Goal: Transaction & Acquisition: Download file/media

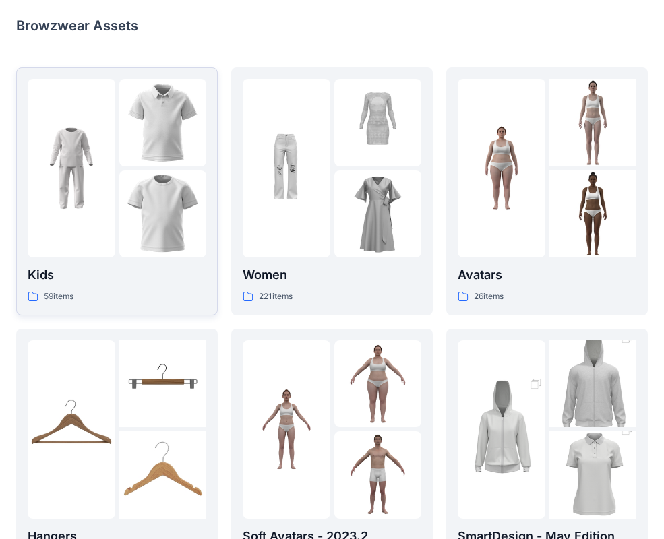
click at [123, 197] on img at bounding box center [163, 215] width 88 height 88
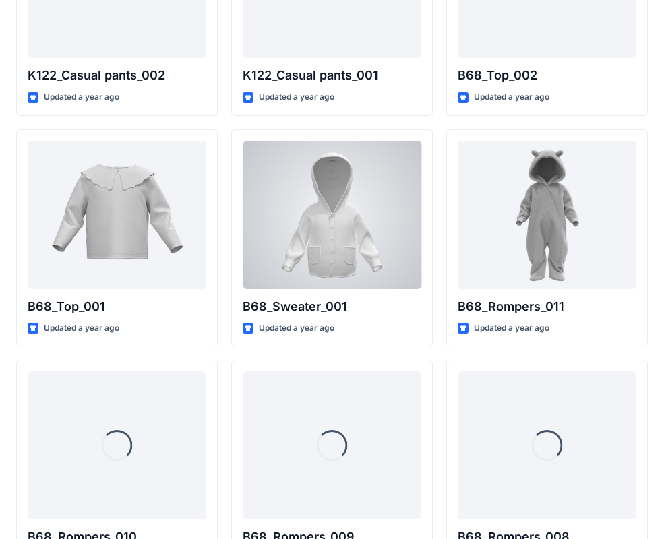
scroll to position [1567, 0]
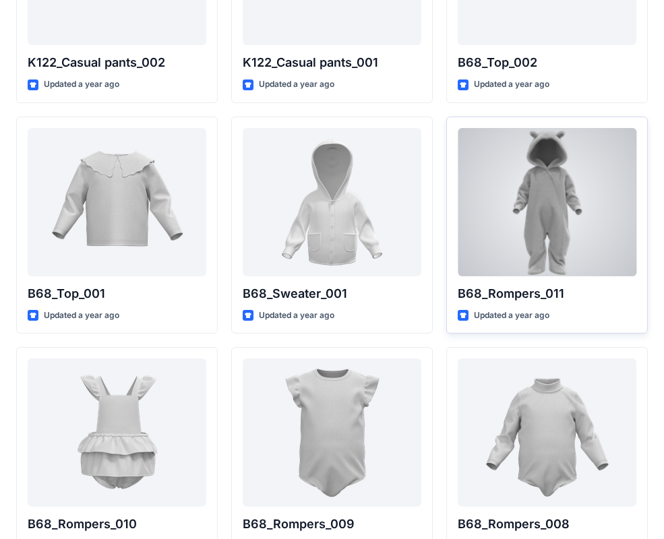
click at [541, 220] on div at bounding box center [547, 202] width 179 height 148
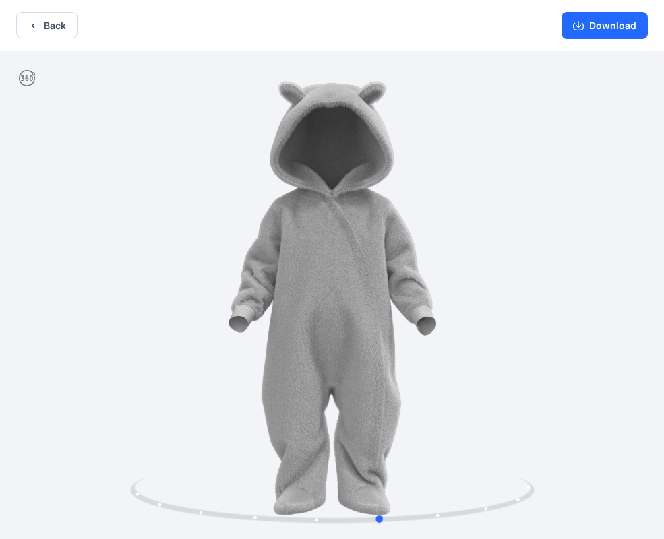
drag, startPoint x: 523, startPoint y: 199, endPoint x: 168, endPoint y: 219, distance: 355.7
click at [621, 28] on button "Download" at bounding box center [604, 25] width 86 height 27
click at [61, 25] on button "Back" at bounding box center [46, 25] width 61 height 26
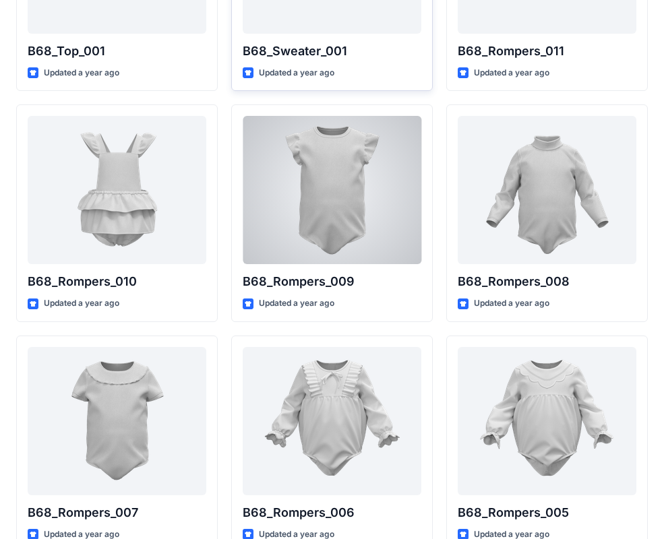
scroll to position [1829, 0]
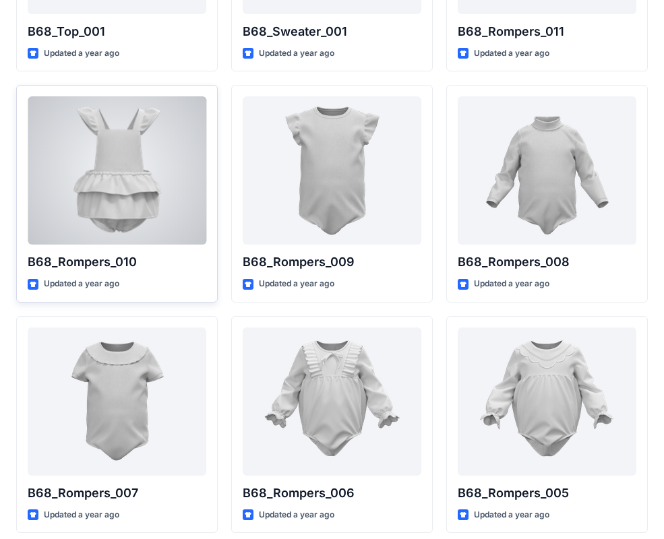
click at [122, 199] on div at bounding box center [117, 170] width 179 height 148
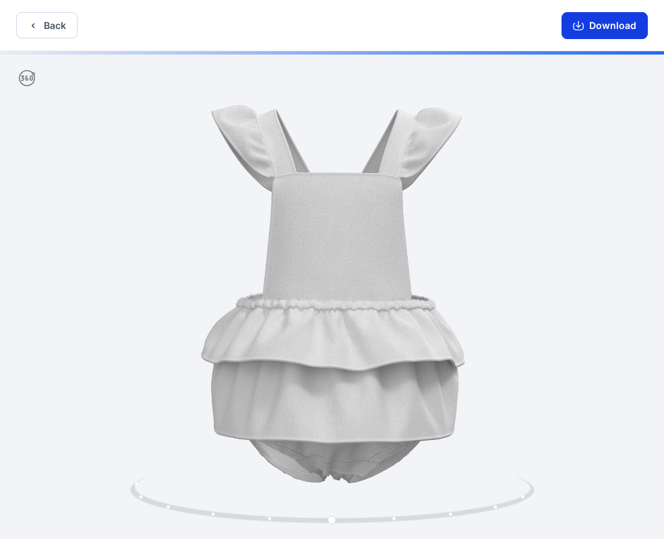
click at [613, 32] on button "Download" at bounding box center [604, 25] width 86 height 27
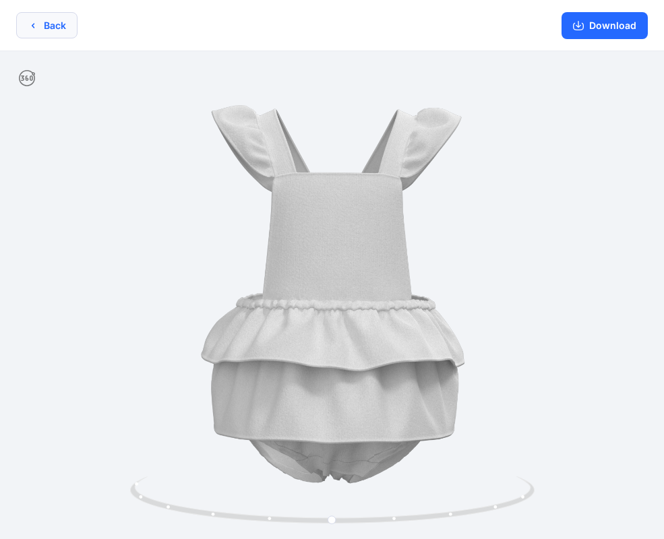
click at [65, 30] on button "Back" at bounding box center [46, 25] width 61 height 26
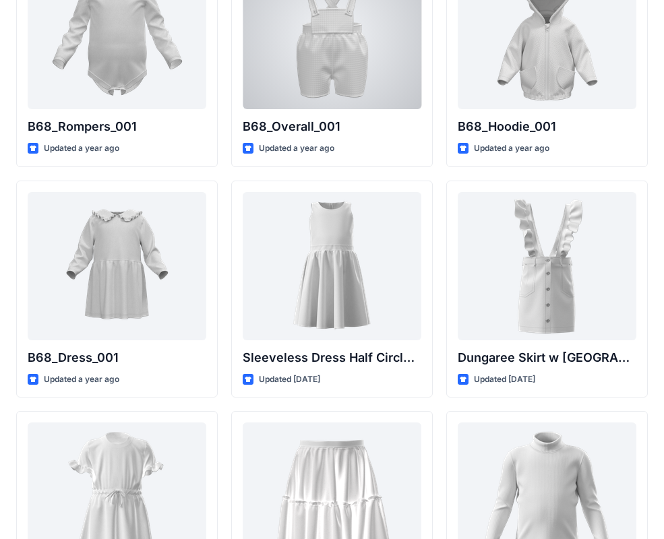
scroll to position [2695, 0]
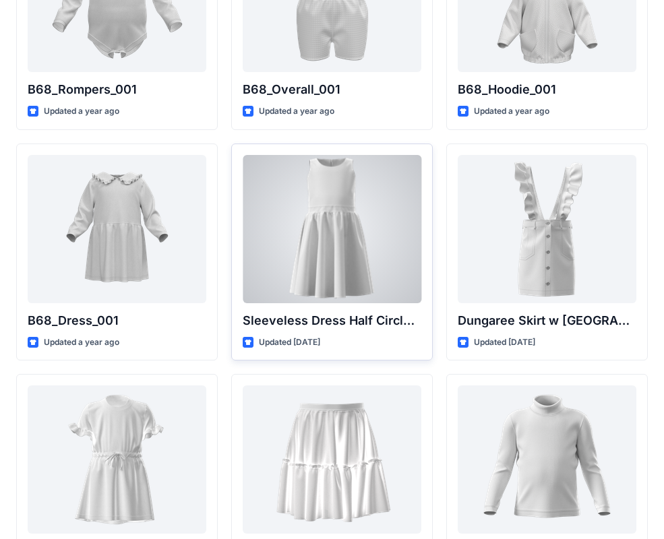
click at [365, 253] on div at bounding box center [332, 229] width 179 height 148
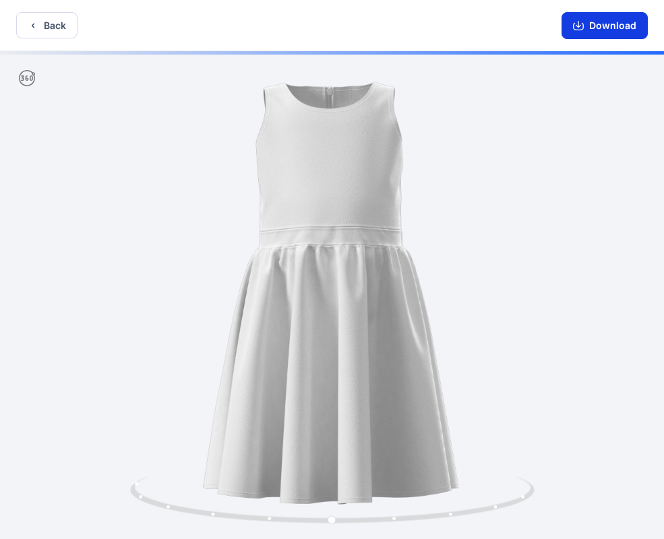
click at [592, 27] on button "Download" at bounding box center [604, 25] width 86 height 27
click at [55, 32] on button "Back" at bounding box center [46, 25] width 61 height 26
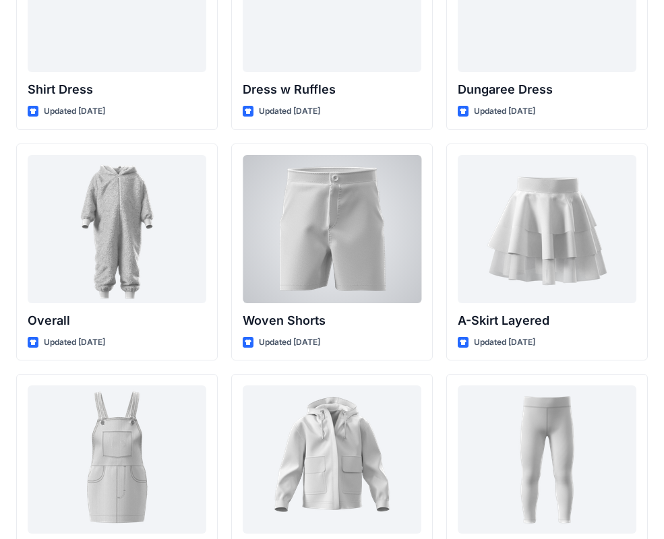
scroll to position [3622, 0]
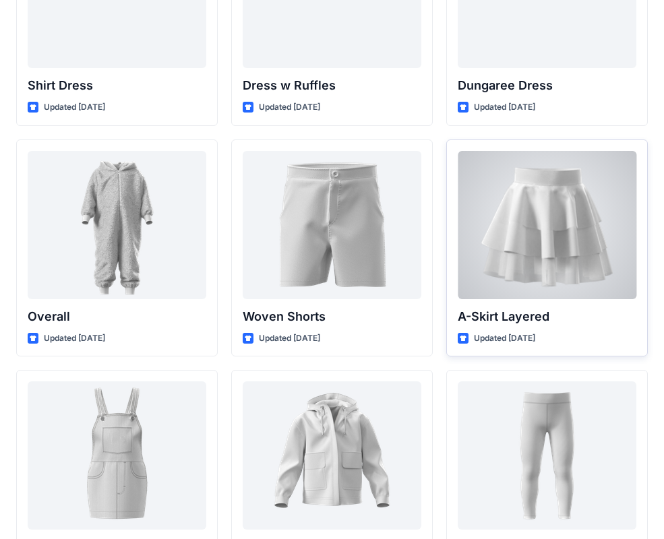
click at [581, 237] on div at bounding box center [547, 225] width 179 height 148
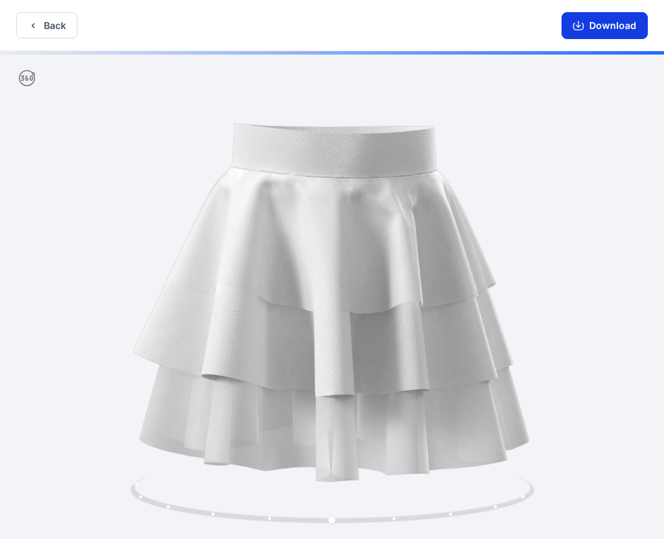
click at [596, 30] on button "Download" at bounding box center [604, 25] width 86 height 27
click at [49, 23] on button "Back" at bounding box center [46, 25] width 61 height 26
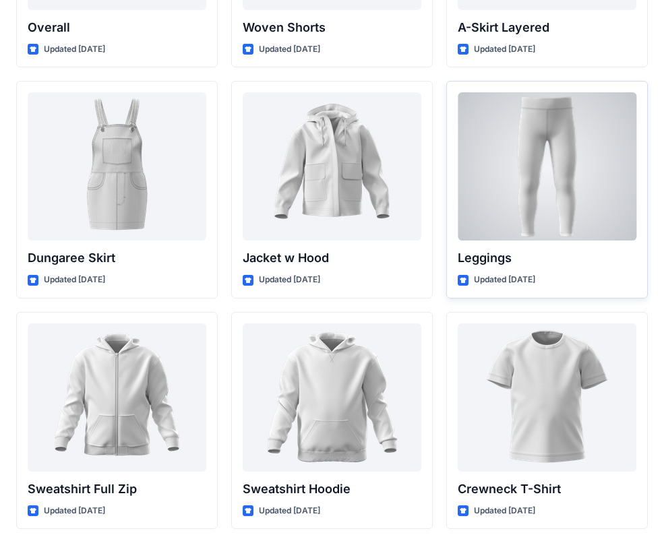
scroll to position [3898, 0]
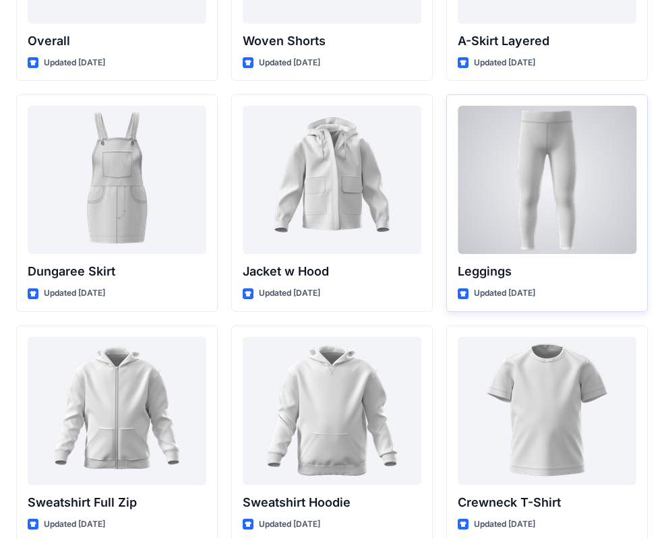
click at [523, 160] on div at bounding box center [547, 180] width 179 height 148
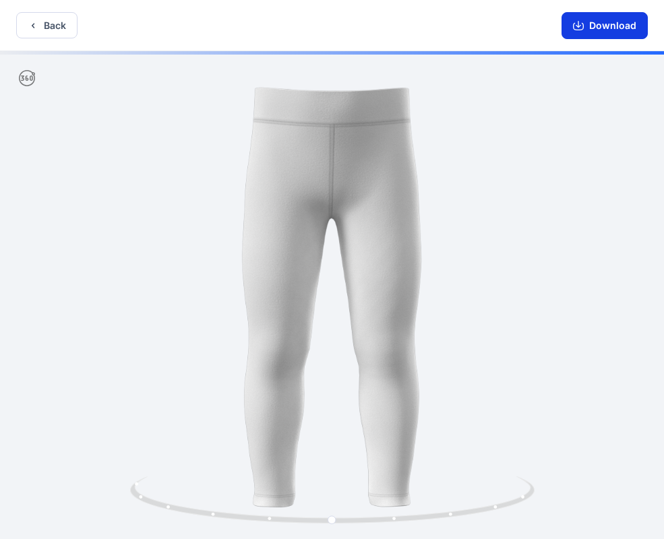
click at [609, 30] on button "Download" at bounding box center [604, 25] width 86 height 27
